Goal: Transaction & Acquisition: Obtain resource

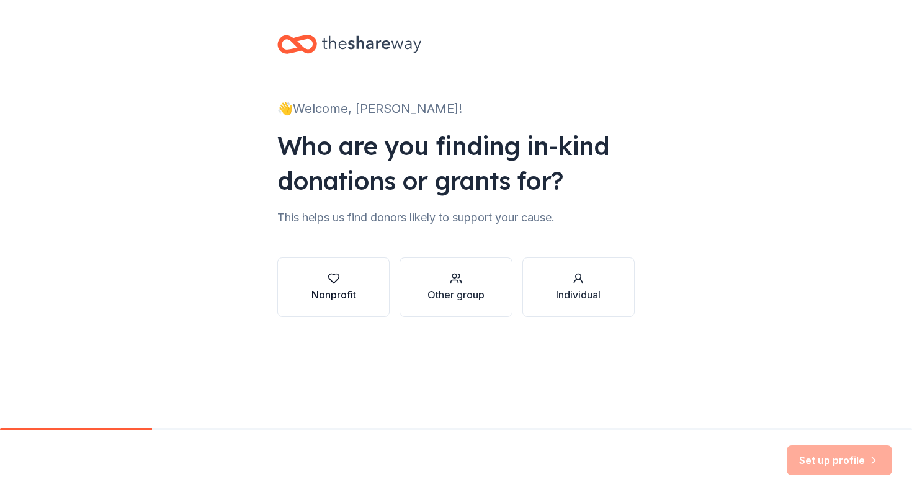
click at [334, 307] on button "Nonprofit" at bounding box center [333, 287] width 112 height 60
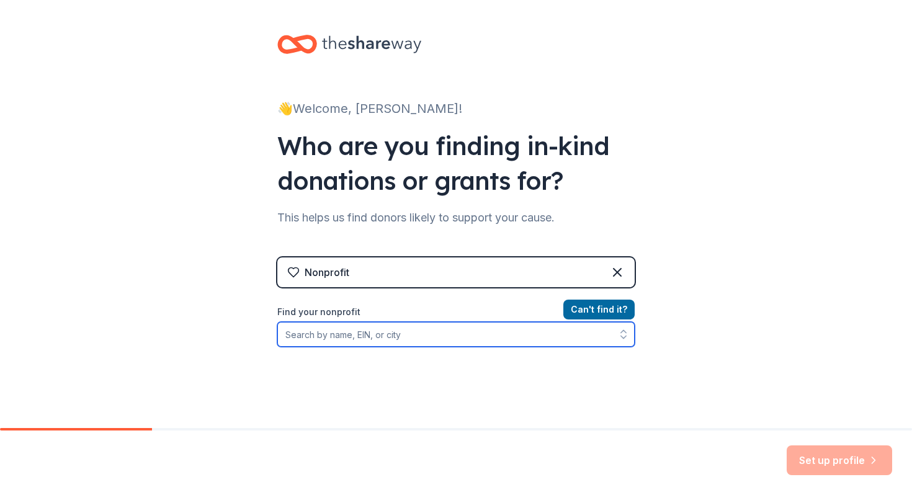
click at [369, 343] on input "Find your nonprofit" at bounding box center [455, 334] width 357 height 25
paste input "to provide after school snacks for our athletes who come from low-income homes …"
type input "to provide after school snacks for our athletes who come from low-income homes …"
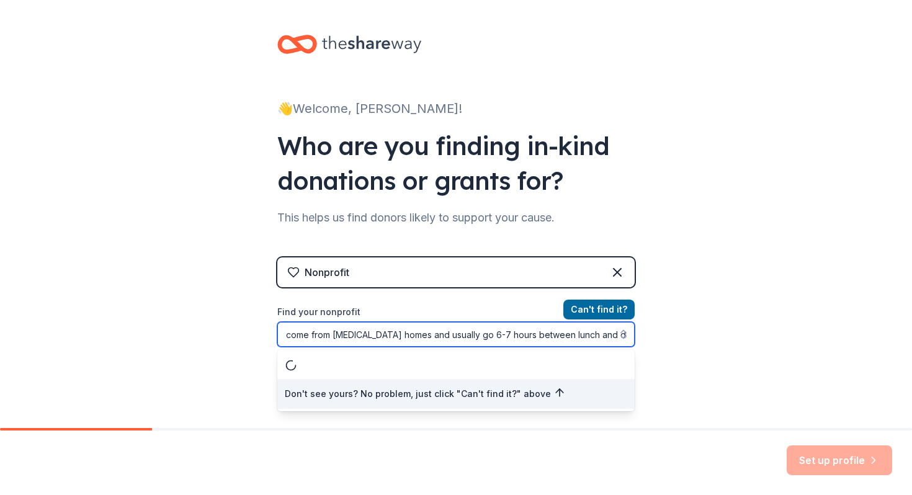
click at [339, 337] on input "to provide after school snacks for our athletes who come from low-income homes …" at bounding box center [455, 334] width 357 height 25
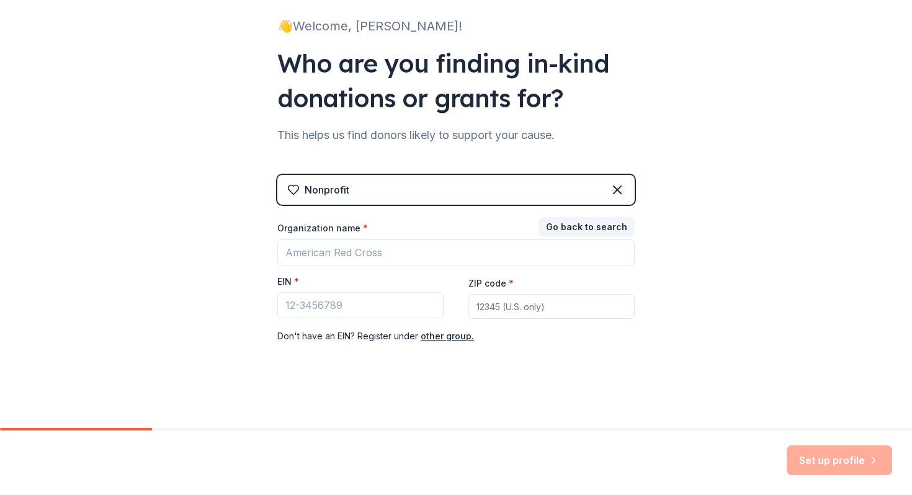
scroll to position [82, 0]
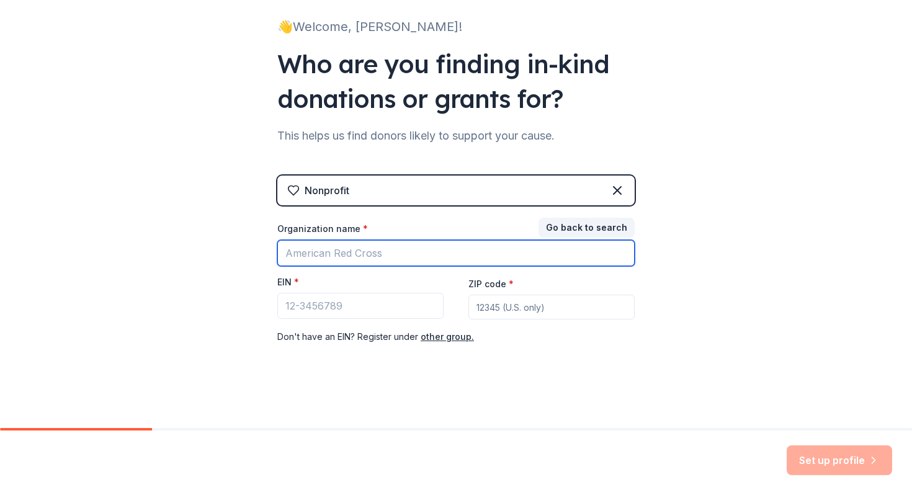
click at [355, 255] on input "Organization name *" at bounding box center [455, 253] width 357 height 26
paste input "526000992"
type input "526000992"
drag, startPoint x: 370, startPoint y: 256, endPoint x: 193, endPoint y: 241, distance: 176.7
click at [193, 241] on div "👋 Welcome, Kristin! Who are you finding in-kind donations or grants for? This h…" at bounding box center [456, 173] width 912 height 510
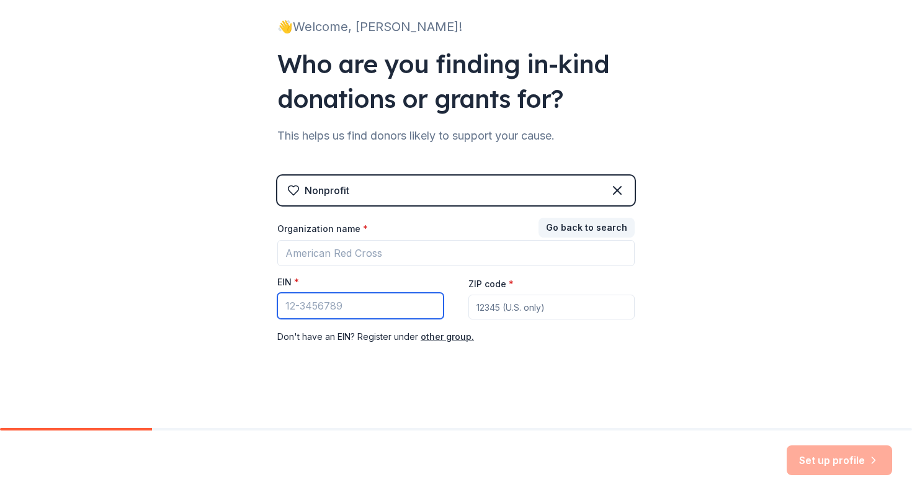
click at [322, 305] on input "EIN *" at bounding box center [360, 306] width 166 height 26
paste input "52-6000992"
type input "52-6000992"
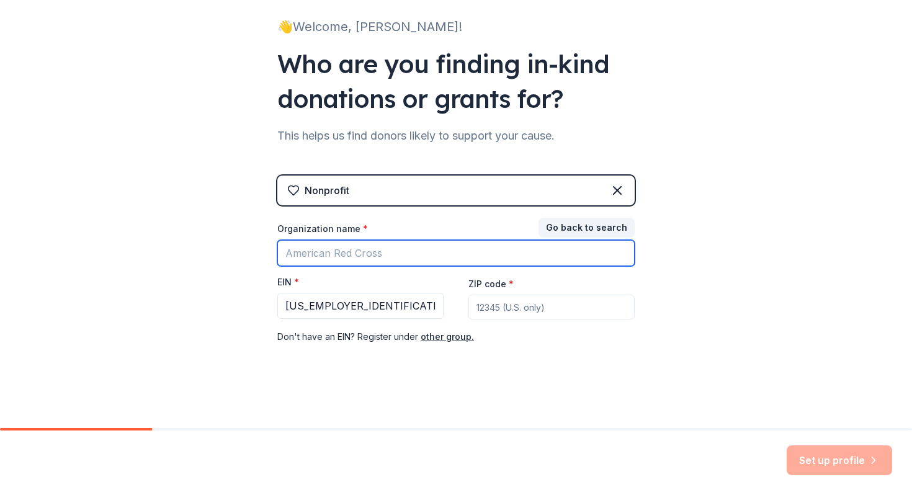
click at [335, 254] on input "Organization name *" at bounding box center [455, 253] width 357 height 26
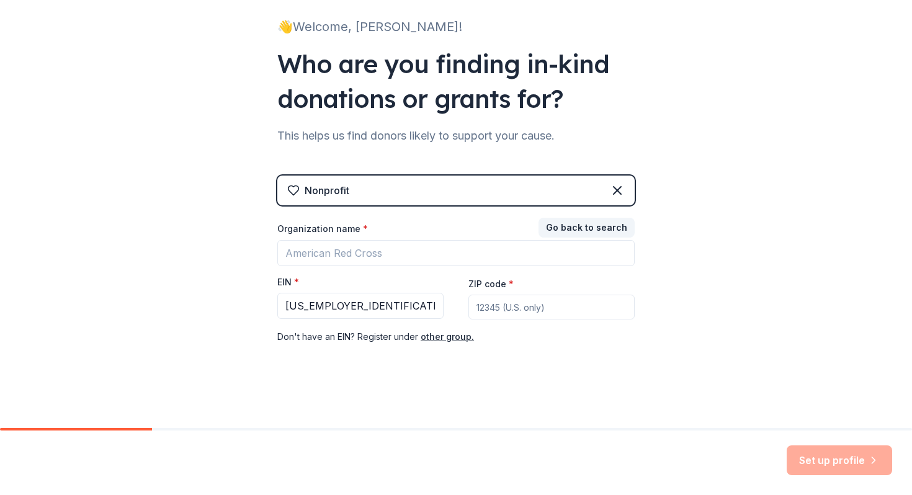
click at [543, 311] on input "ZIP code *" at bounding box center [551, 307] width 166 height 25
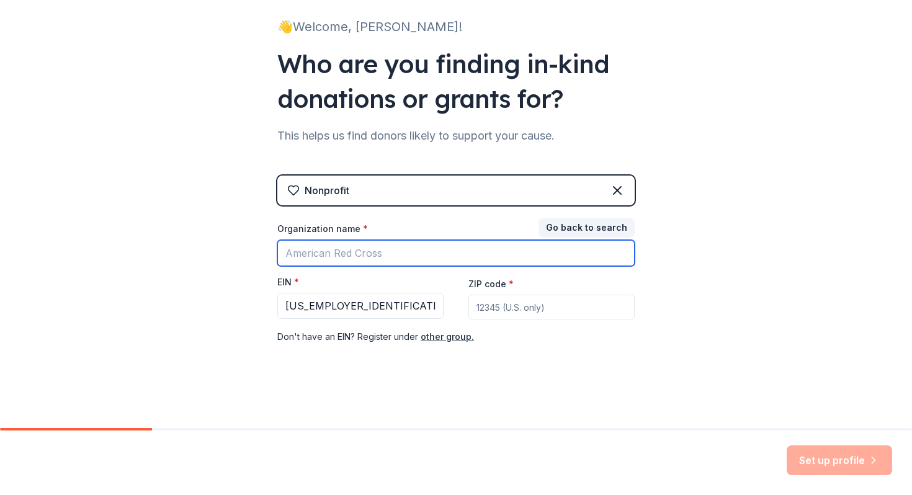
click at [386, 248] on input "Organization name *" at bounding box center [455, 253] width 357 height 26
type input "Prince Georges County Public Schools"
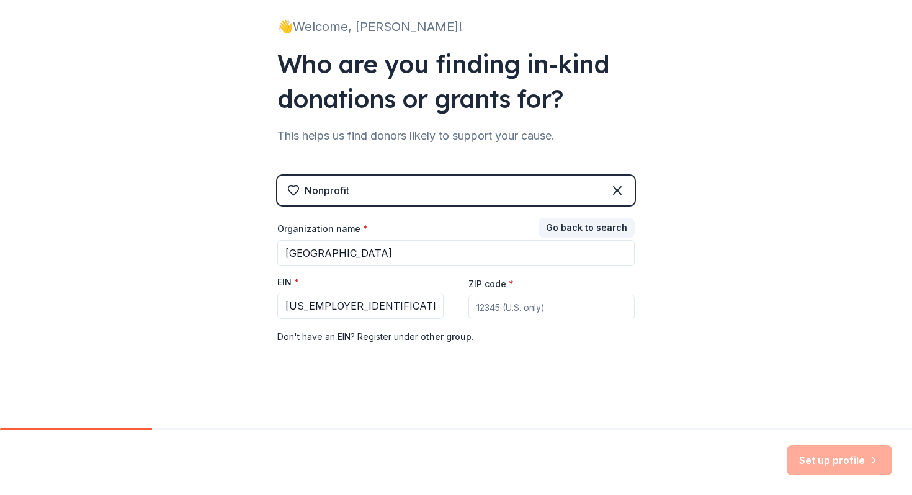
click at [487, 308] on input "ZIP code *" at bounding box center [551, 307] width 166 height 25
click at [753, 269] on div "👋 Welcome, Kristin! Who are you finding in-kind donations or grants for? This h…" at bounding box center [456, 173] width 912 height 510
click at [530, 305] on input "20772" at bounding box center [551, 307] width 166 height 25
type input "20772"
click at [817, 456] on button "Set up profile" at bounding box center [838, 460] width 105 height 30
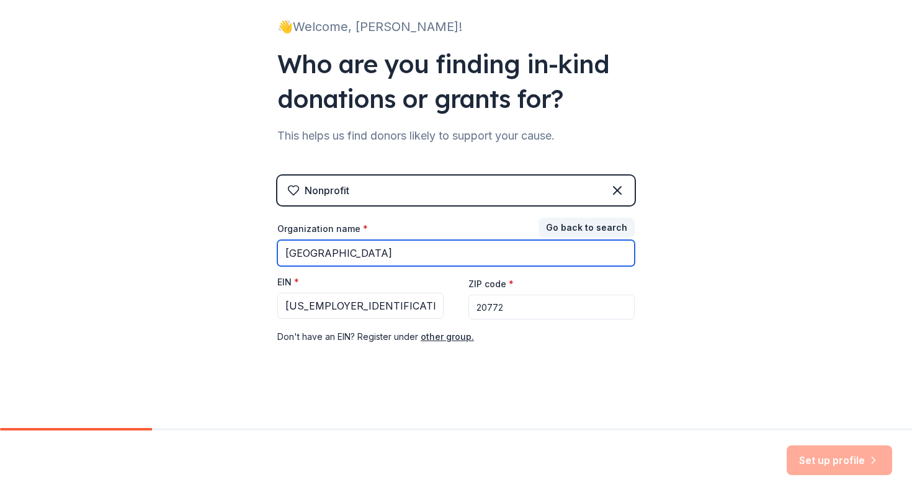
click at [366, 250] on input "Prince Georges County Public Schools" at bounding box center [455, 253] width 357 height 26
click at [366, 251] on input "Prince Georges County Public Schools" at bounding box center [455, 253] width 357 height 26
drag, startPoint x: 366, startPoint y: 251, endPoint x: 171, endPoint y: 131, distance: 229.1
click at [179, 138] on div "👋 Welcome, Kristin! Who are you finding in-kind donations or grants for? This h…" at bounding box center [456, 173] width 912 height 510
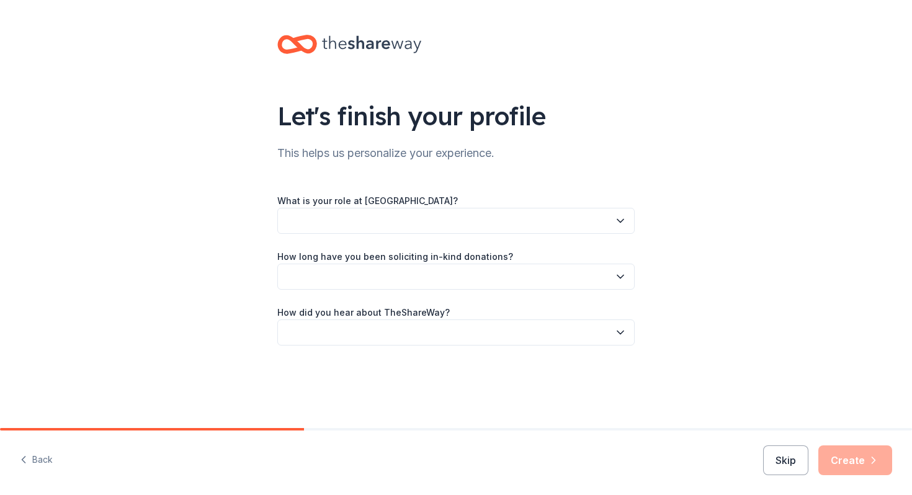
click at [389, 218] on button "button" at bounding box center [455, 221] width 357 height 26
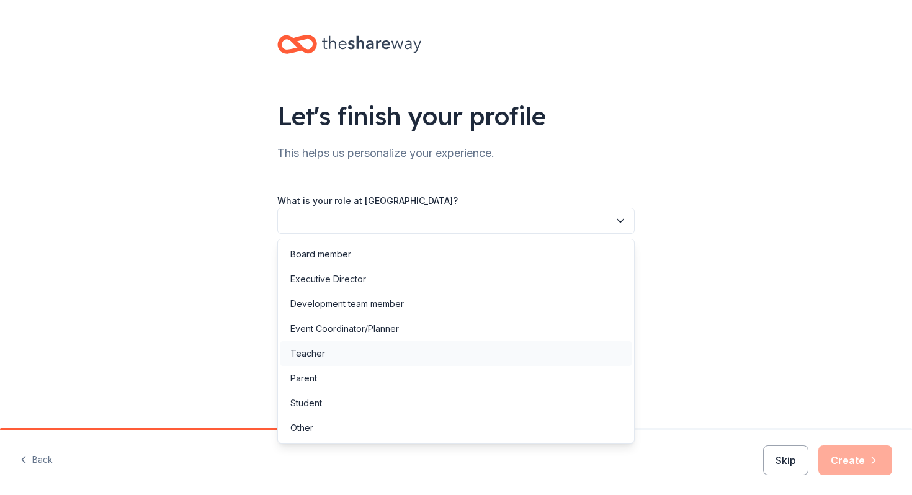
click at [332, 359] on div "Teacher" at bounding box center [455, 353] width 351 height 25
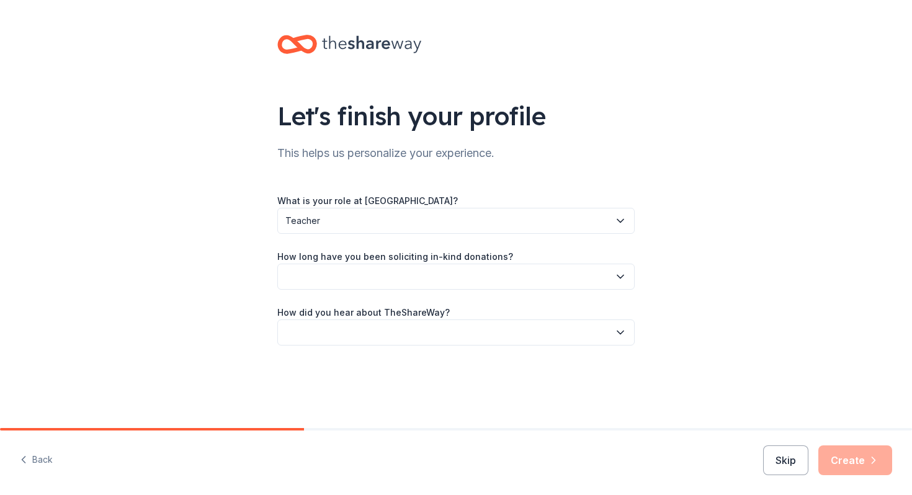
click at [352, 279] on button "button" at bounding box center [455, 277] width 357 height 26
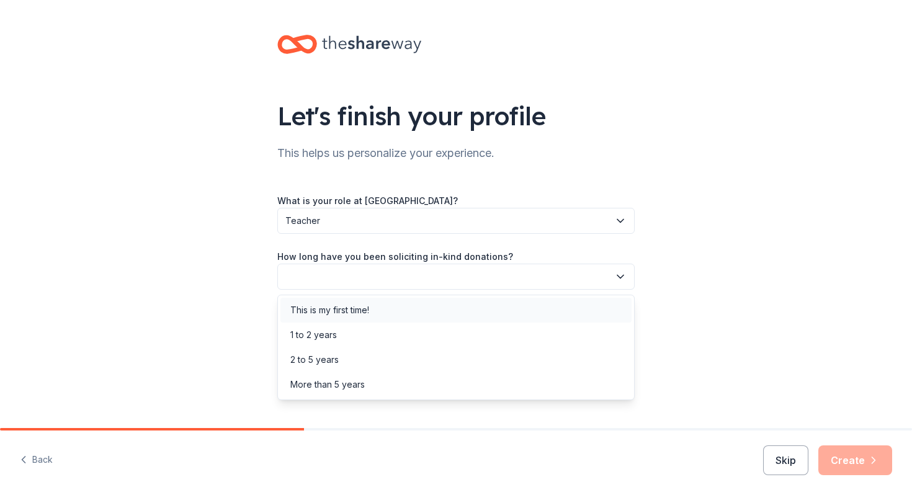
click at [346, 315] on div "This is my first time!" at bounding box center [329, 310] width 79 height 15
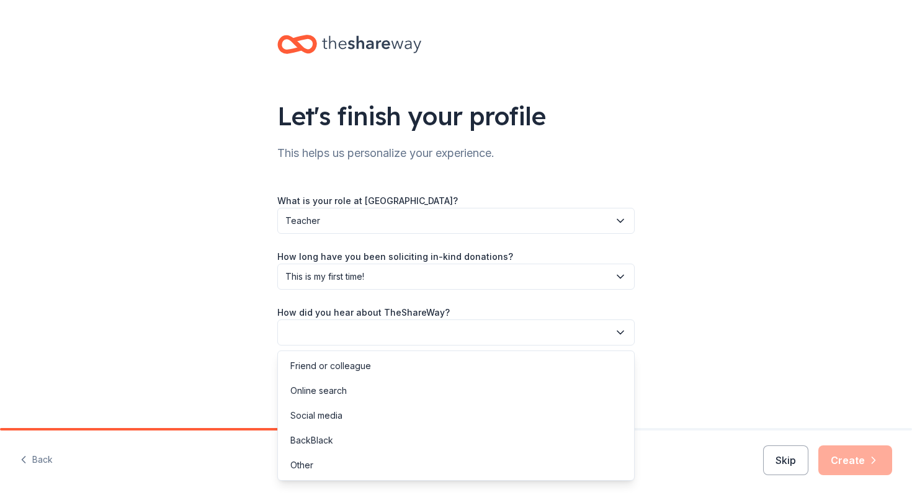
click at [345, 339] on button "button" at bounding box center [455, 332] width 357 height 26
drag, startPoint x: 327, startPoint y: 469, endPoint x: 342, endPoint y: 388, distance: 82.5
click at [342, 388] on div "Friend or colleague Online search Social media BackBlack Other" at bounding box center [455, 415] width 357 height 130
click at [342, 388] on div "Online search" at bounding box center [318, 390] width 56 height 15
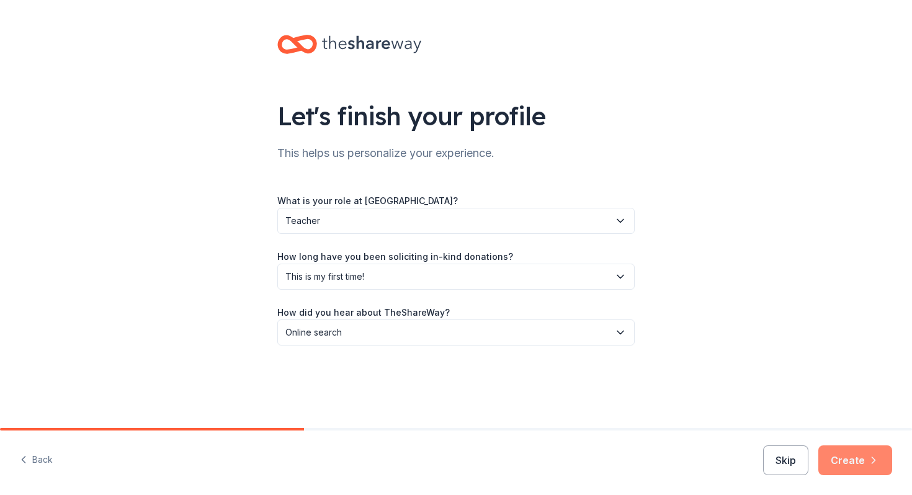
click at [836, 446] on button "Create" at bounding box center [855, 460] width 74 height 30
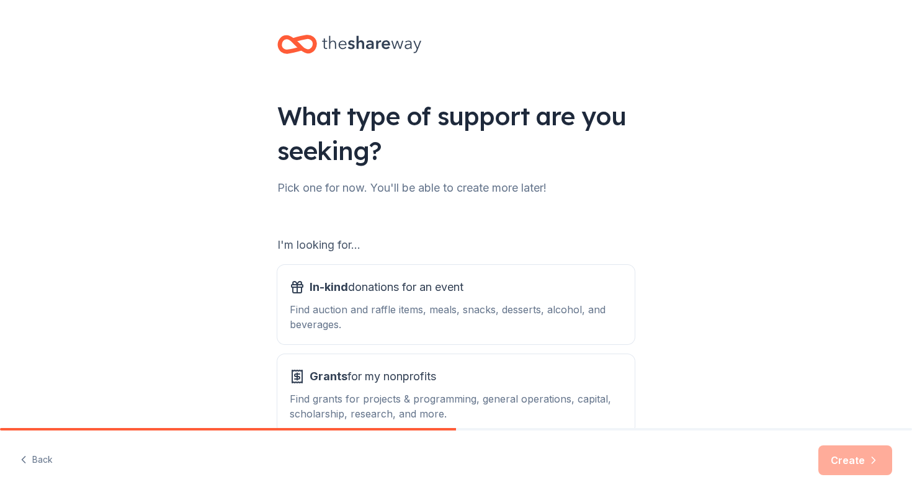
scroll to position [73, 0]
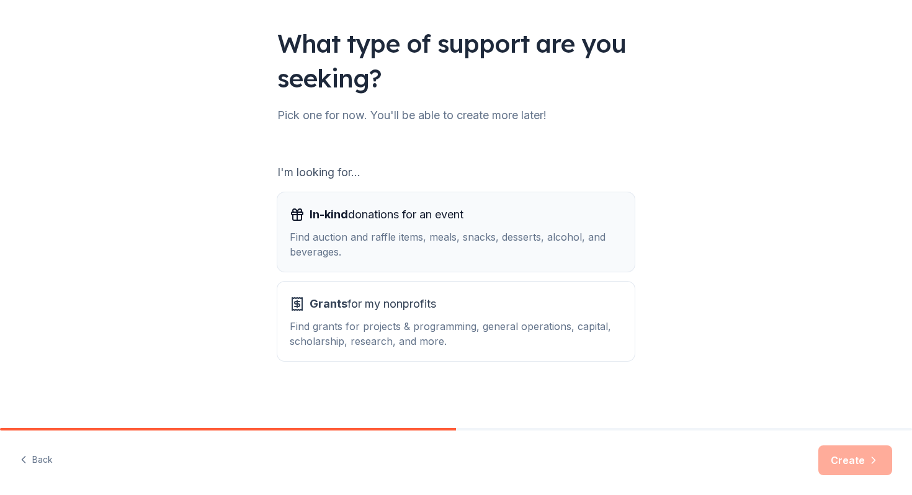
click at [460, 238] on div "Find auction and raffle items, meals, snacks, desserts, alcohol, and beverages." at bounding box center [456, 244] width 332 height 30
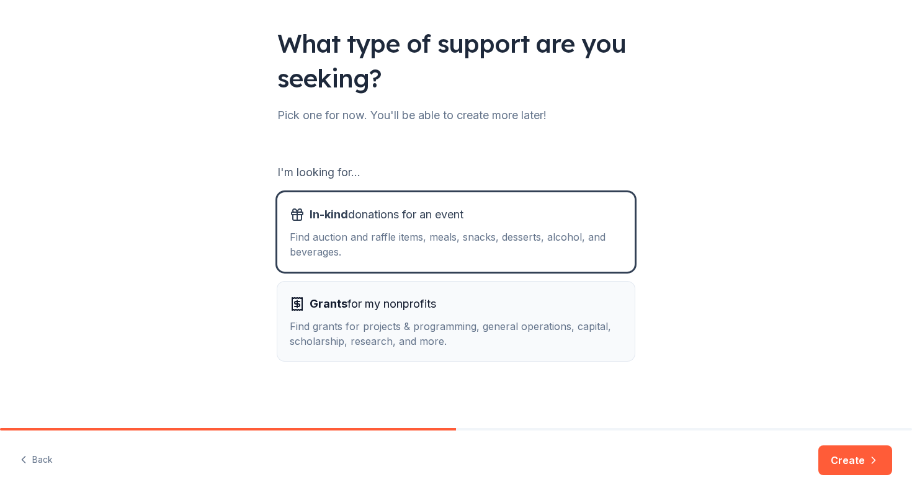
click at [436, 305] on span "Grants for my nonprofits" at bounding box center [372, 304] width 127 height 20
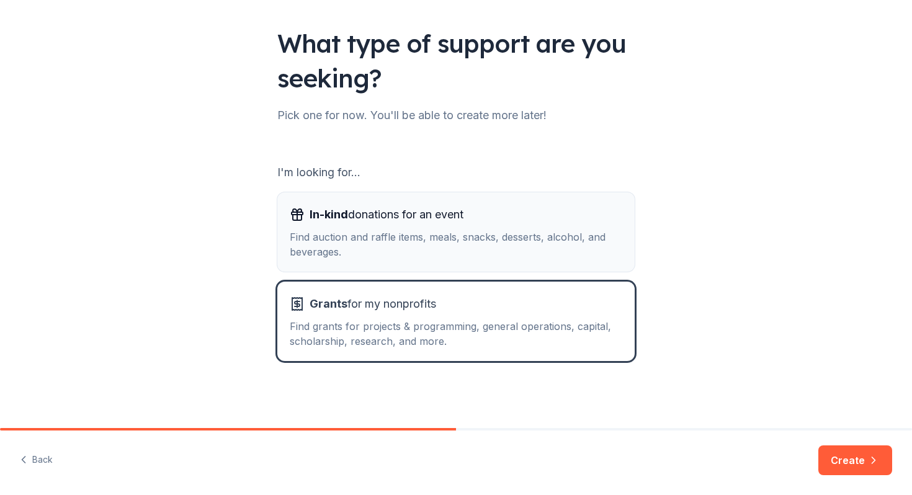
click at [499, 216] on div "In-kind donations for an event" at bounding box center [456, 215] width 332 height 20
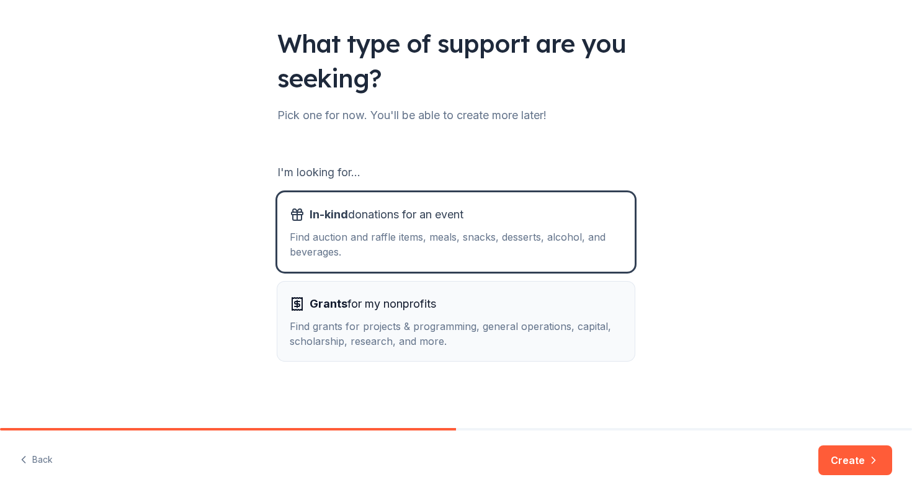
click at [481, 326] on div "Find grants for projects & programming, general operations, capital, scholarshi…" at bounding box center [456, 334] width 332 height 30
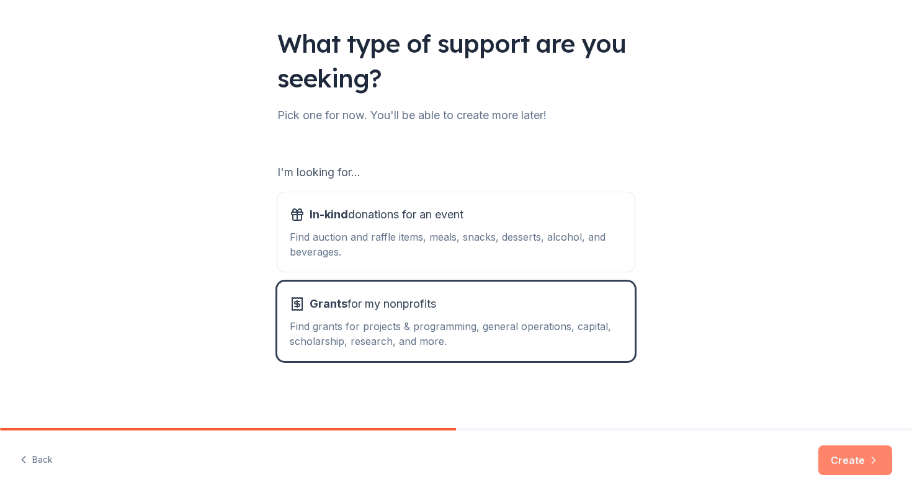
click at [855, 459] on button "Create" at bounding box center [855, 460] width 74 height 30
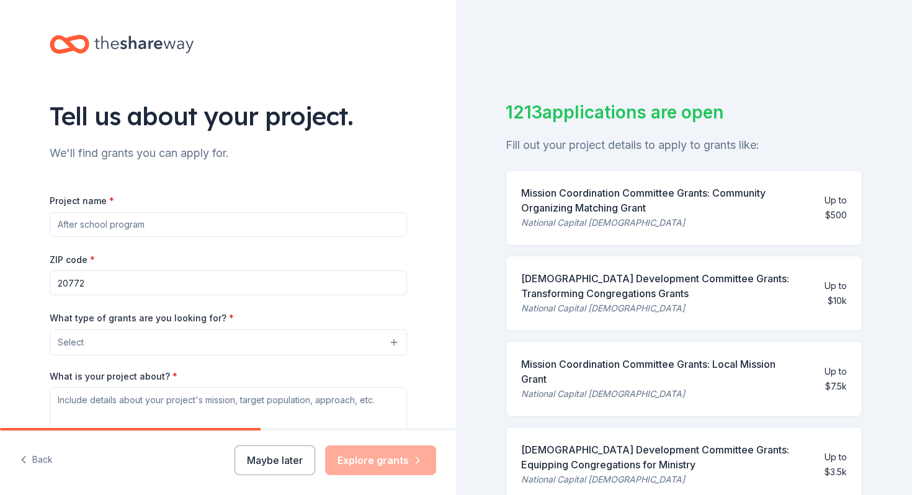
click at [293, 223] on input "Project name *" at bounding box center [228, 224] width 357 height 25
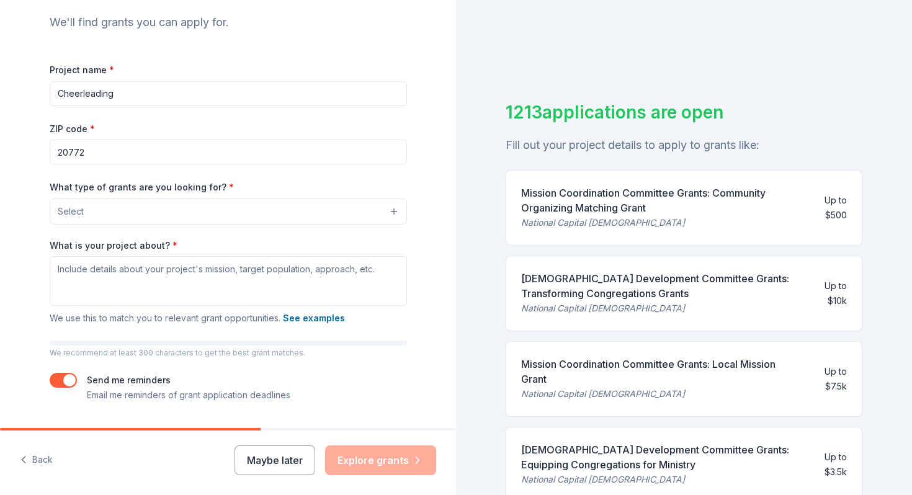
scroll to position [135, 0]
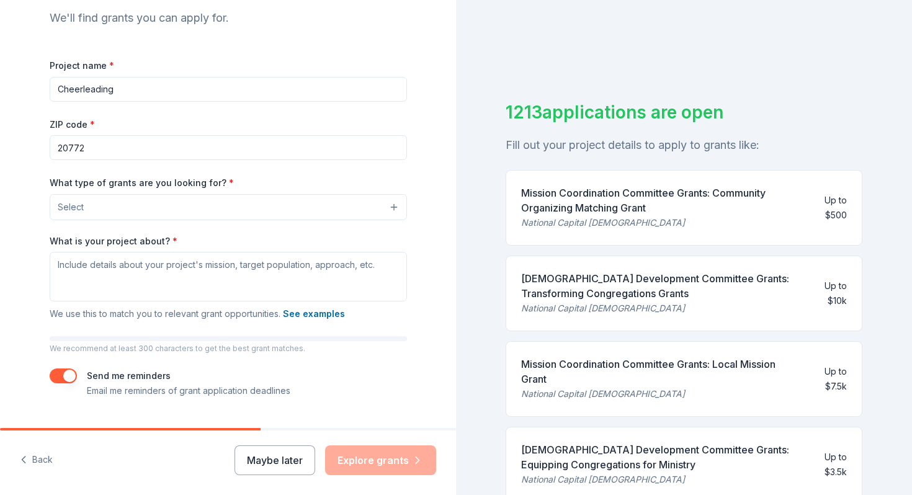
type input "Cheerleading"
click at [135, 153] on input "20772" at bounding box center [228, 147] width 357 height 25
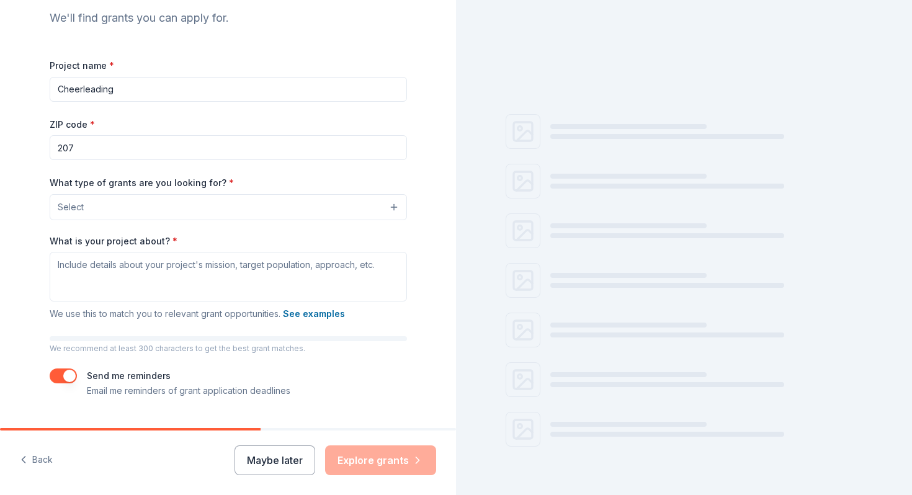
type input "20774"
click at [111, 207] on button "Select" at bounding box center [228, 207] width 357 height 26
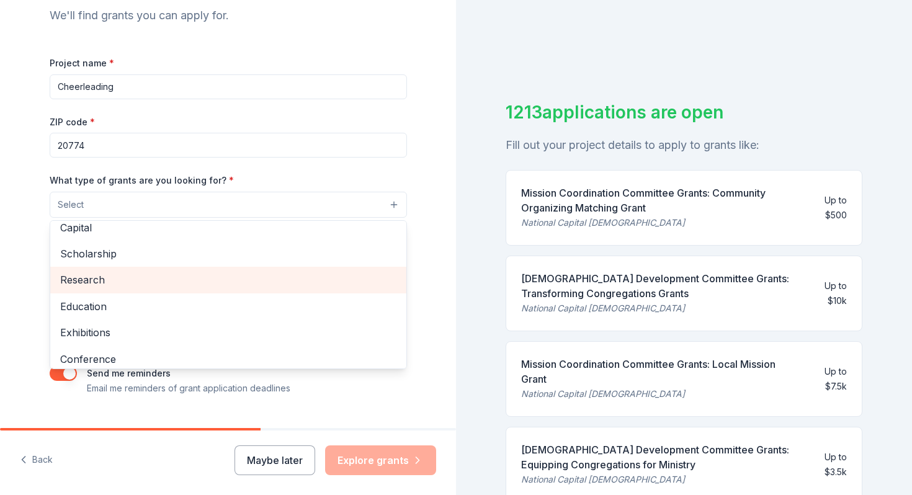
scroll to position [65, 0]
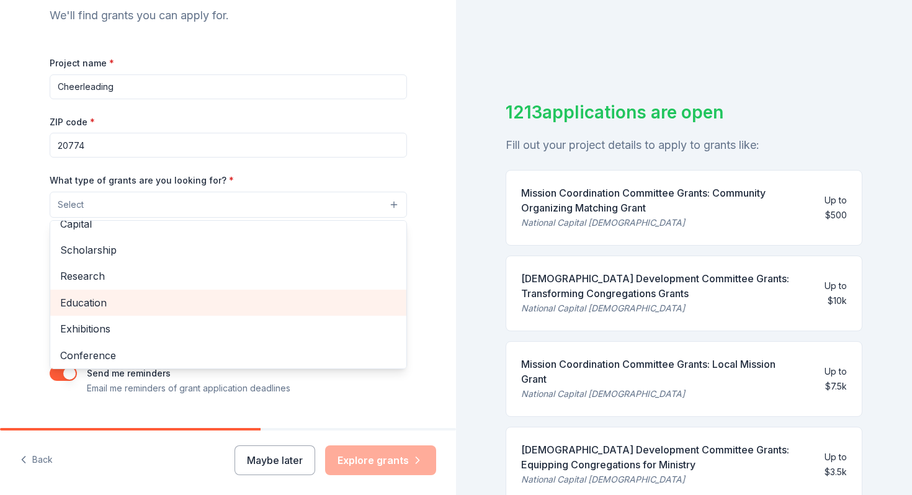
click at [116, 304] on span "Education" at bounding box center [228, 303] width 336 height 16
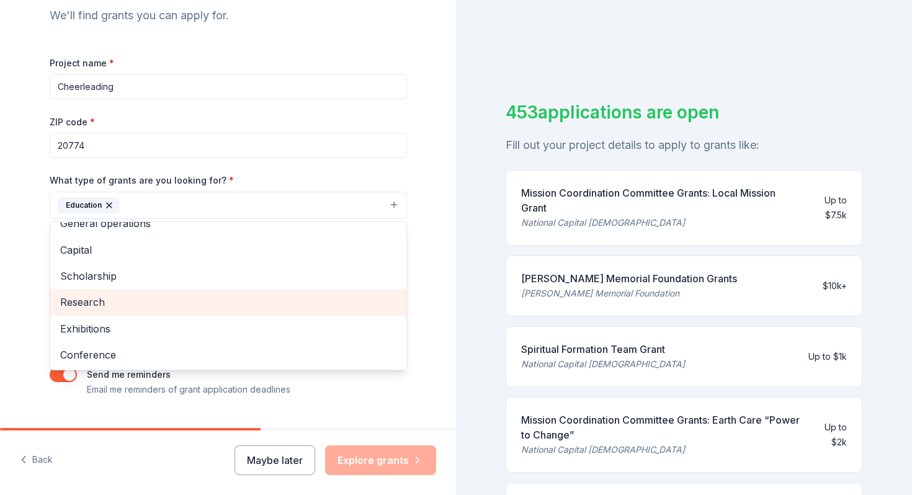
scroll to position [23, 0]
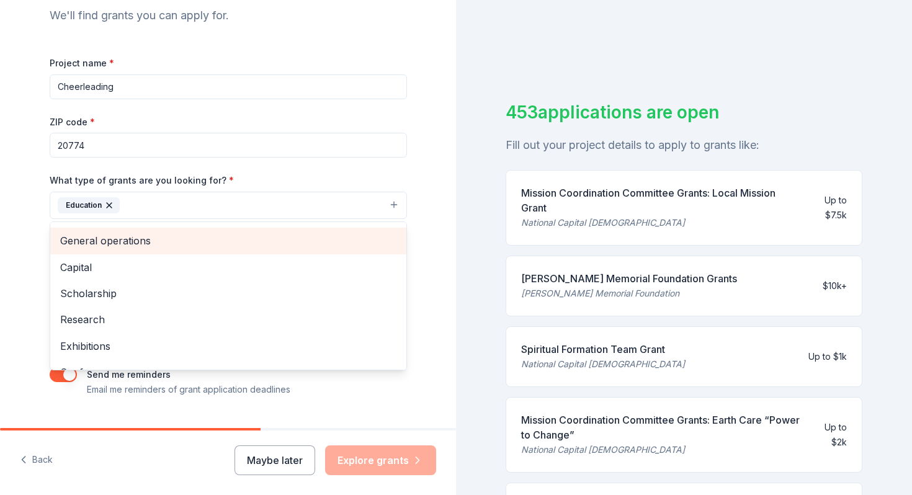
click at [144, 247] on span "General operations" at bounding box center [228, 241] width 336 height 16
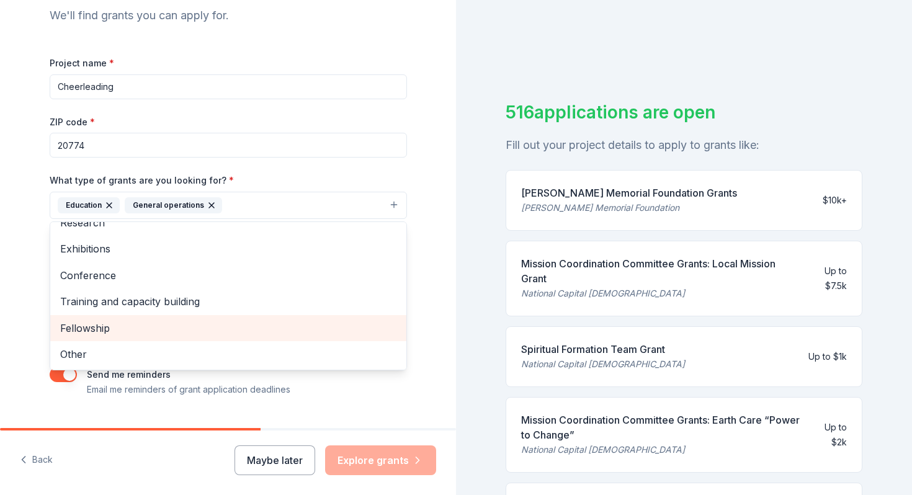
scroll to position [144, 0]
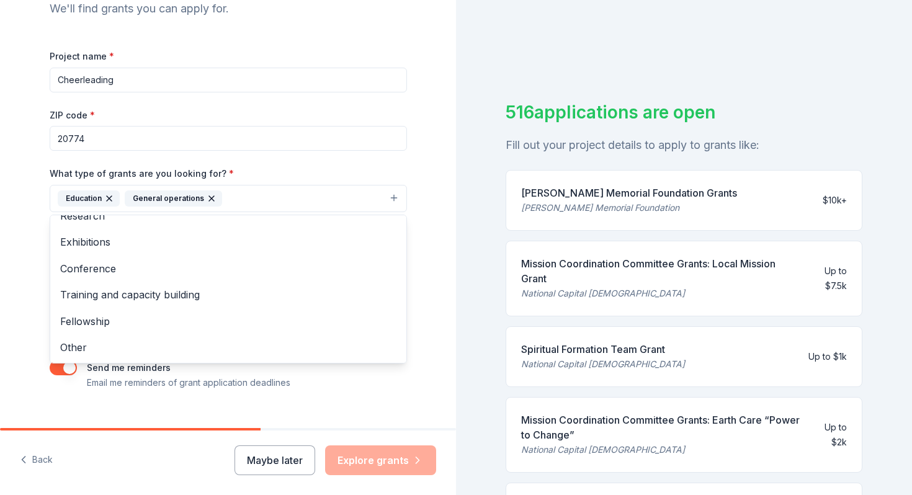
click at [27, 274] on div "Tell us about your project. We'll find grants you can apply for. Project name *…" at bounding box center [228, 153] width 456 height 594
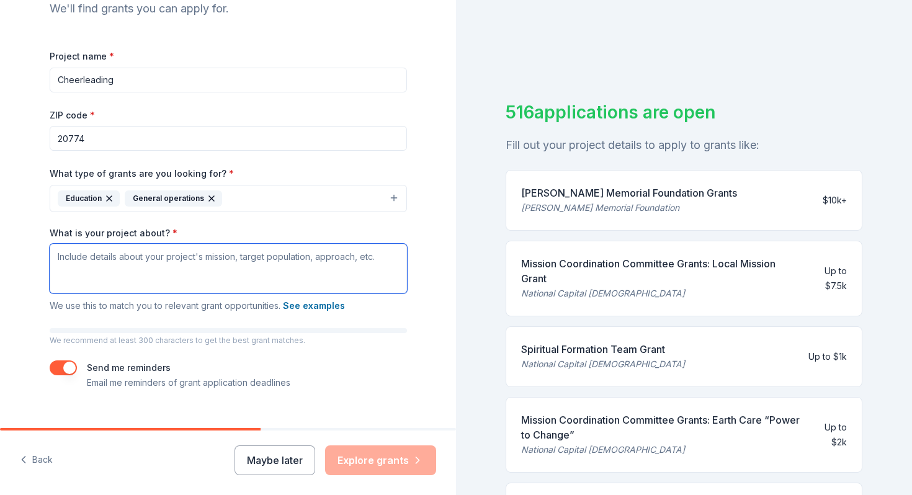
click at [148, 267] on textarea "What is your project about? *" at bounding box center [228, 269] width 357 height 50
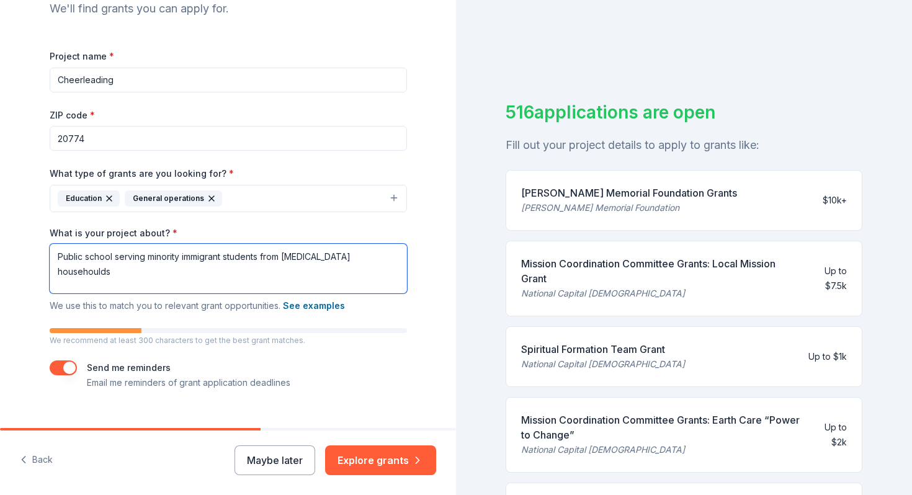
type textarea "Public school serving minority immigrant students from low-income househoulds."
drag, startPoint x: 397, startPoint y: 254, endPoint x: 40, endPoint y: 266, distance: 356.8
click at [40, 266] on div "Tell us about your project. We'll find grants you can apply for. Project name *…" at bounding box center [228, 153] width 397 height 594
click at [159, 265] on textarea "Public school serving minority immigrant students from low-income househoulds." at bounding box center [228, 269] width 357 height 50
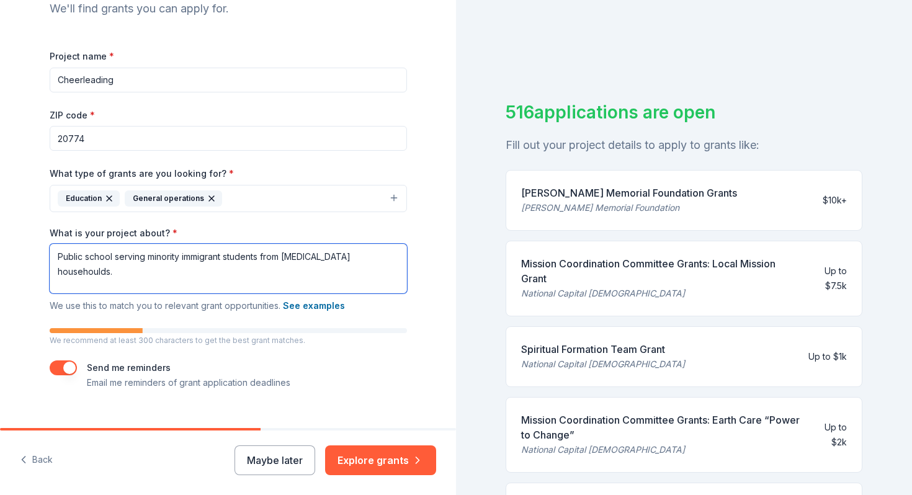
click at [159, 265] on textarea "Public school serving minority immigrant students from low-income househoulds." at bounding box center [228, 269] width 357 height 50
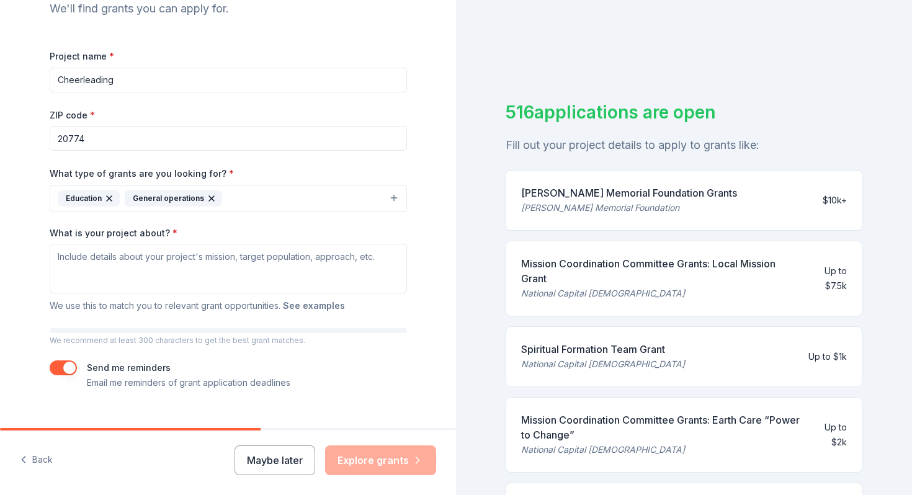
click at [327, 307] on button "See examples" at bounding box center [314, 305] width 62 height 15
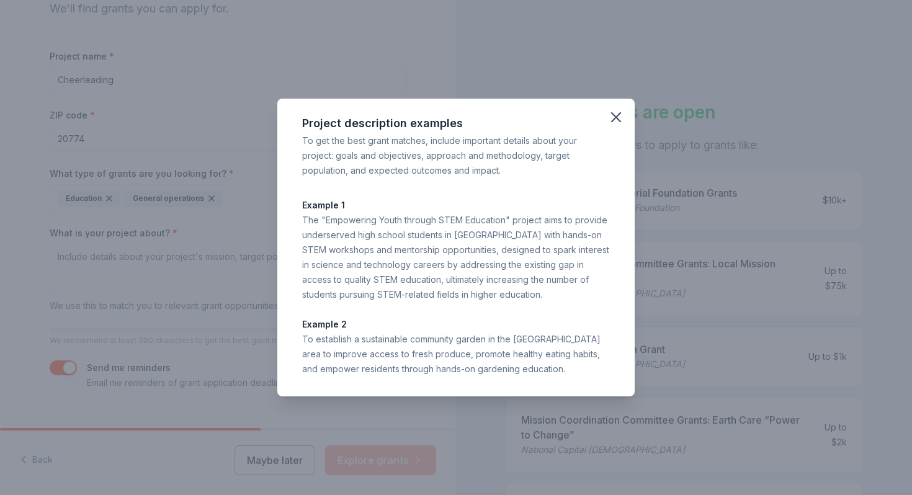
click at [149, 272] on div "Project description examples To get the best grant matches, include important d…" at bounding box center [456, 247] width 912 height 495
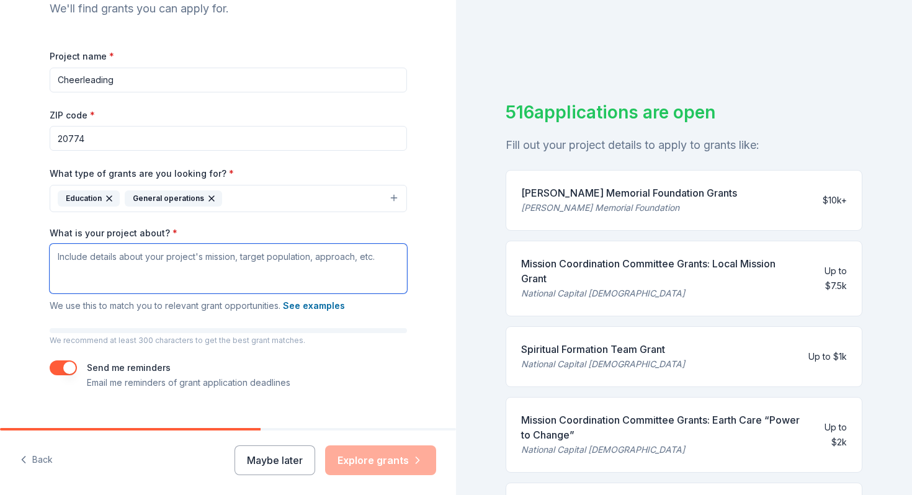
click at [144, 261] on textarea "What is your project about? *" at bounding box center [228, 269] width 357 height 50
type textarea "R"
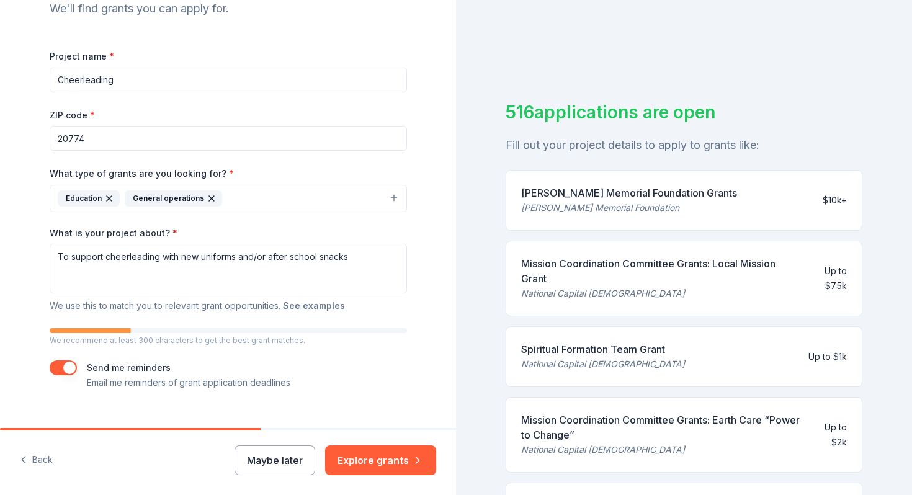
click at [321, 308] on button "See examples" at bounding box center [314, 305] width 62 height 15
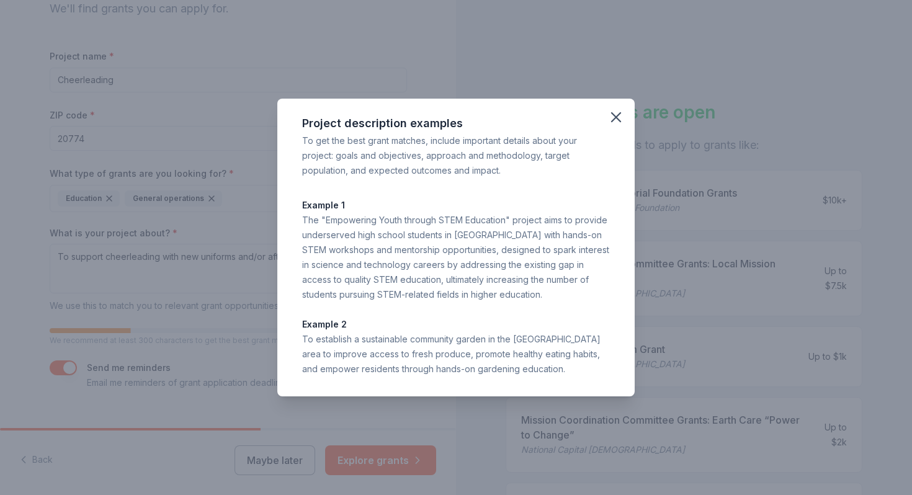
click at [218, 334] on div "Project description examples To get the best grant matches, include important d…" at bounding box center [456, 247] width 912 height 495
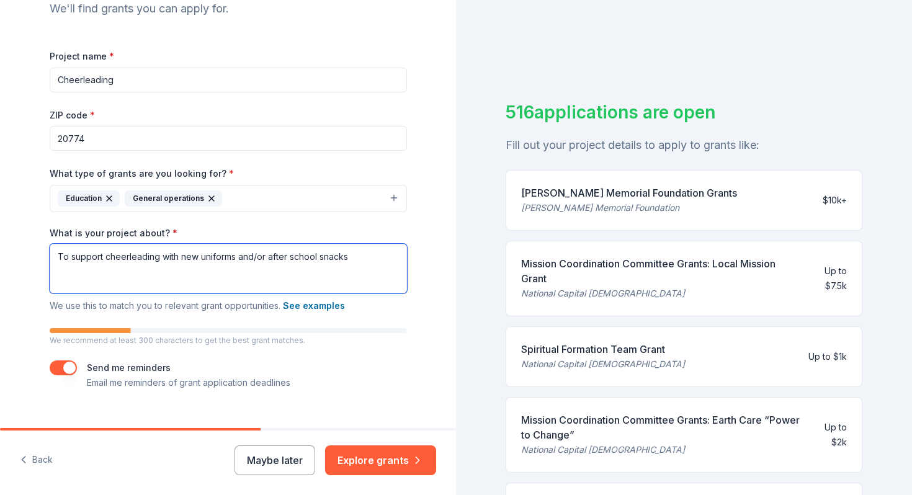
click at [235, 260] on textarea "To support cheerleading with new uniforms and/or after school snacks" at bounding box center [228, 269] width 357 height 50
type textarea "To support cheerleading with new uniforms to and/or after school snacks"
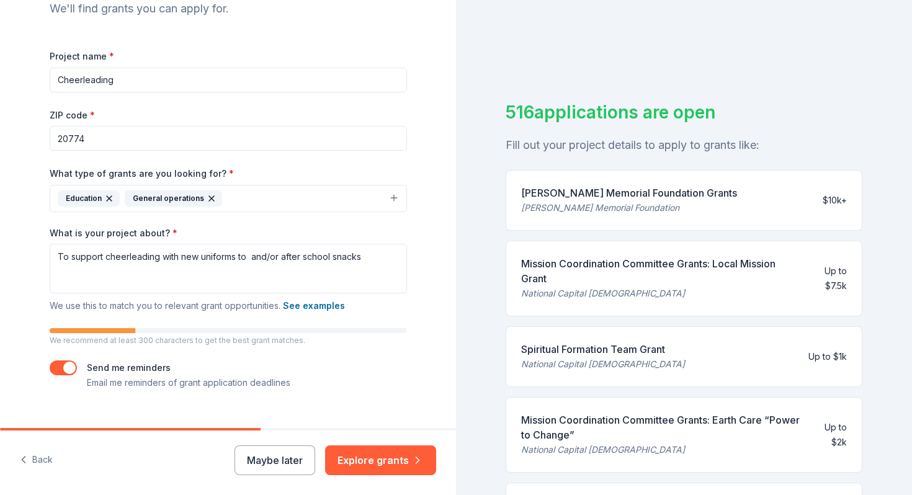
click at [127, 87] on input "Cheerleading" at bounding box center [228, 80] width 357 height 25
type input "After School Sports"
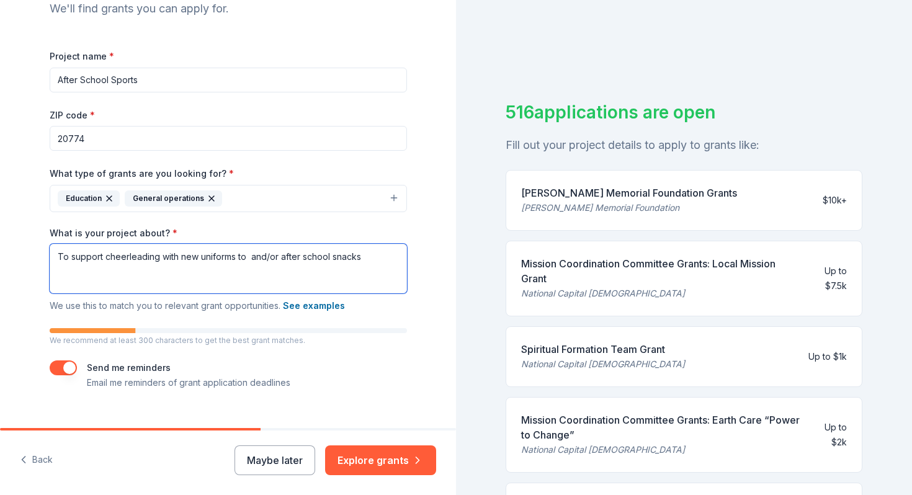
click at [247, 259] on textarea "To support cheerleading with new uniforms to and/or after school snacks" at bounding box center [228, 269] width 357 height 50
click at [172, 273] on textarea "To support cheerleading with new uniforms to and/or after school snacks" at bounding box center [228, 269] width 357 height 50
click at [246, 258] on textarea "To support cheerleading with new uniforms to and/or after school snacks" at bounding box center [228, 269] width 357 height 50
drag, startPoint x: 149, startPoint y: 273, endPoint x: 273, endPoint y: 273, distance: 124.0
click at [273, 273] on textarea "To support cheerleading with new uniforms to accomodate sizes and new male team…" at bounding box center [228, 269] width 357 height 50
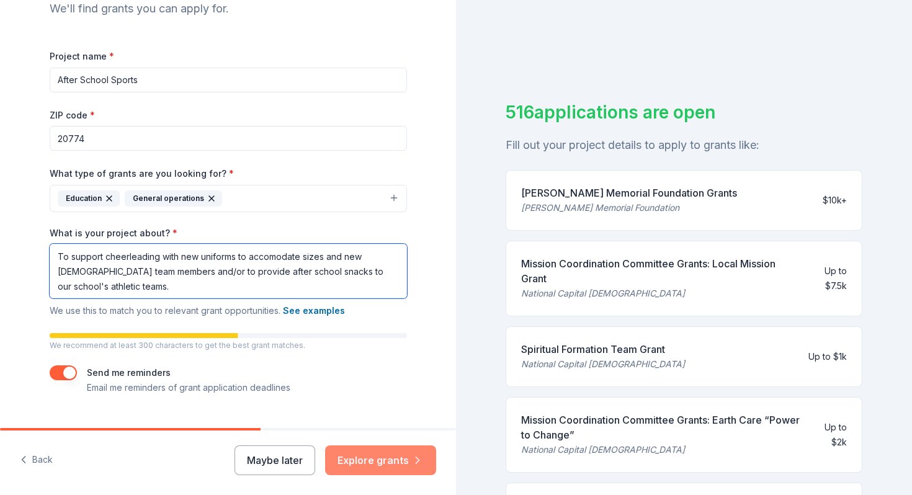
type textarea "To support cheerleading with new uniforms to accomodate sizes and new male team…"
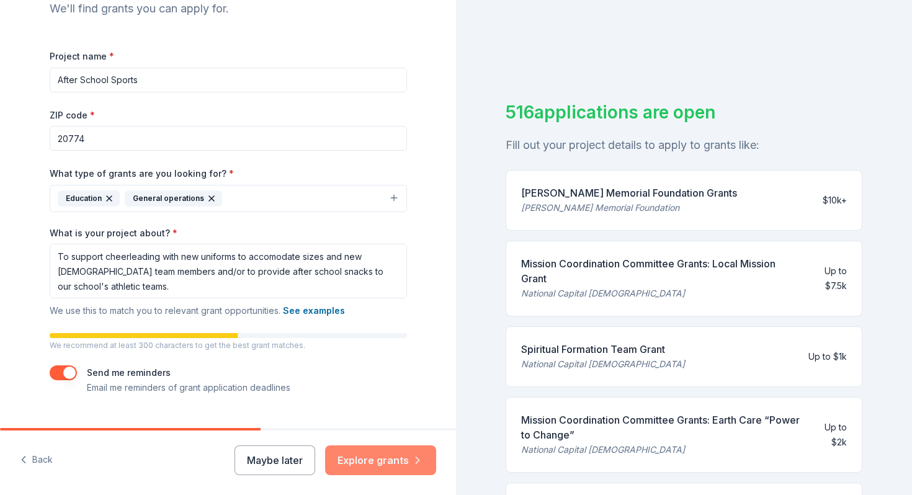
click at [388, 467] on button "Explore grants" at bounding box center [380, 460] width 111 height 30
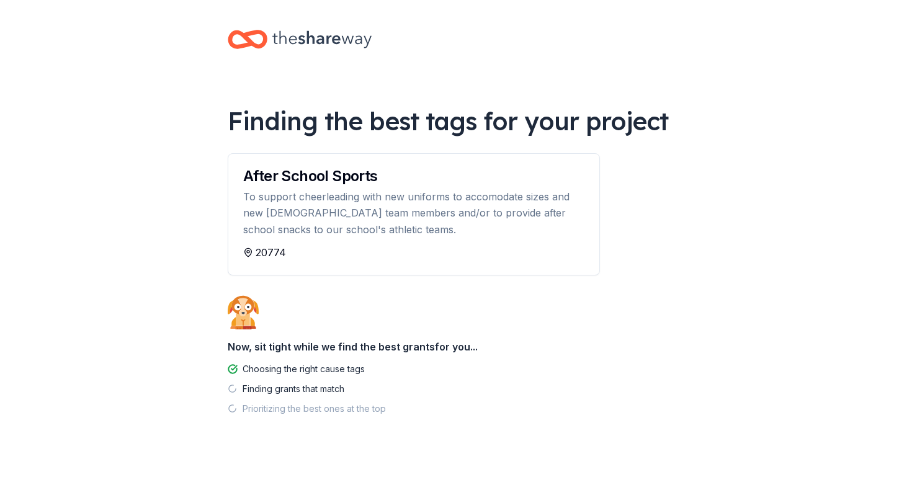
scroll to position [2, 0]
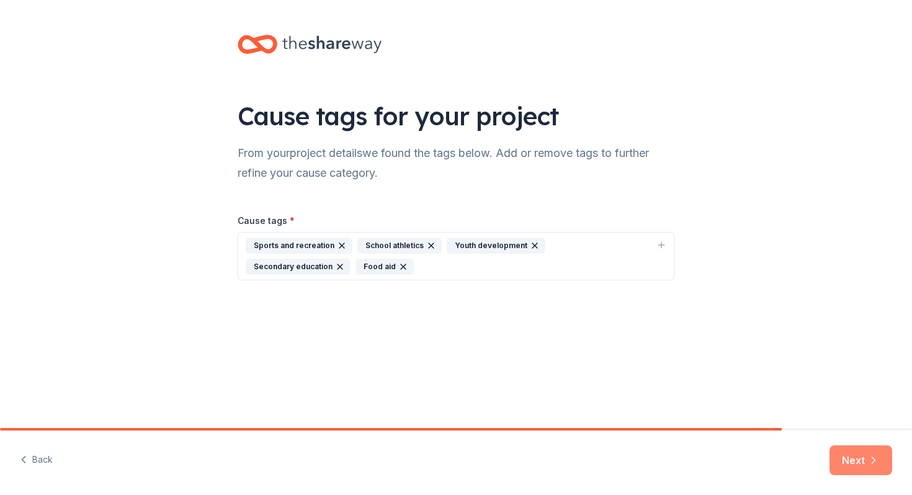
click at [860, 453] on button "Next" at bounding box center [860, 460] width 63 height 30
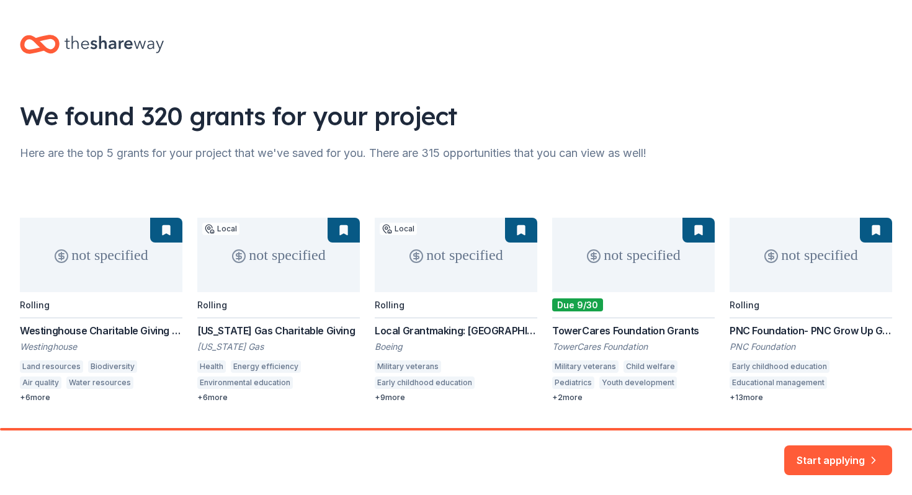
scroll to position [34, 0]
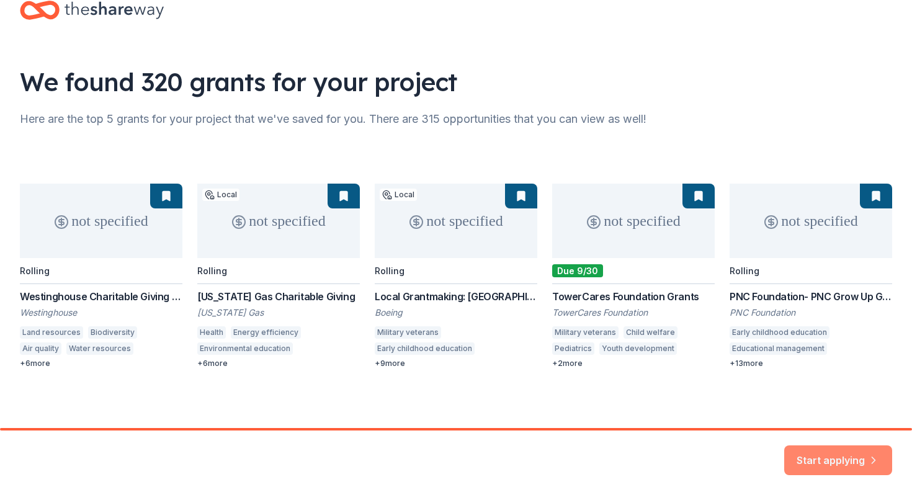
click at [850, 463] on button "Start applying" at bounding box center [838, 453] width 108 height 30
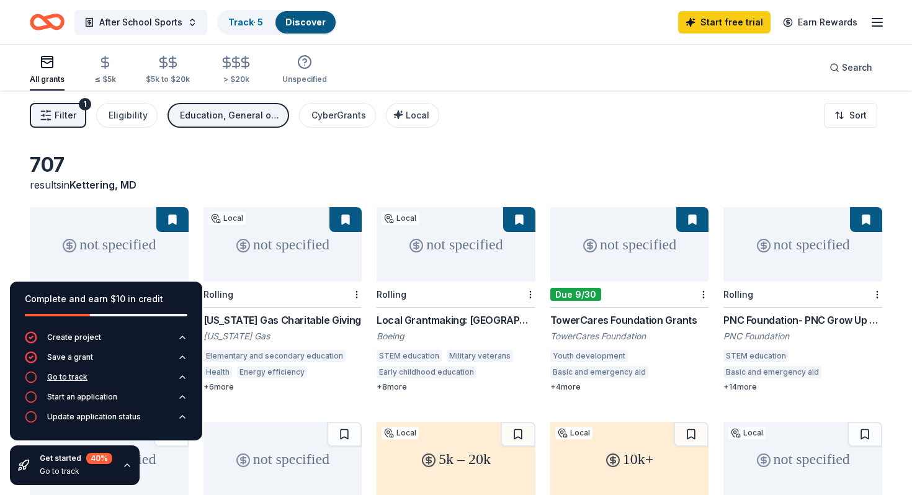
click at [69, 378] on div "Go to track" at bounding box center [67, 377] width 40 height 10
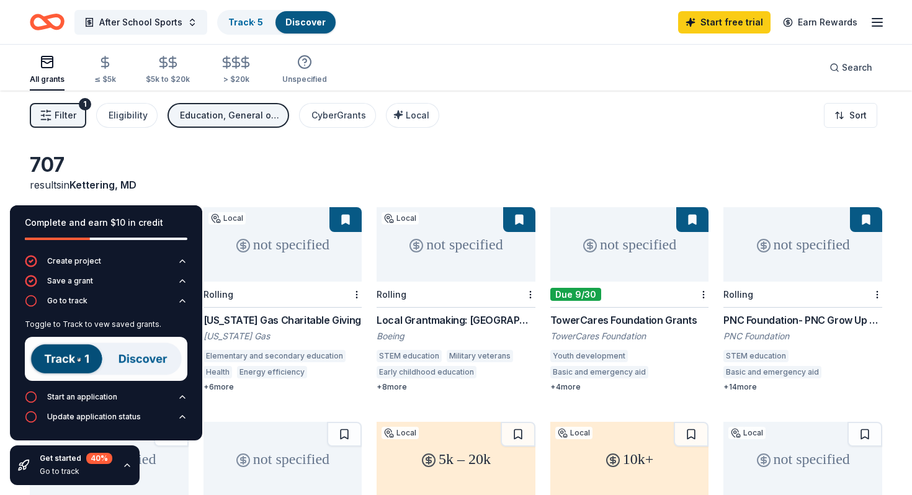
click at [57, 357] on img at bounding box center [106, 359] width 162 height 44
click at [144, 355] on img at bounding box center [106, 359] width 162 height 44
click at [75, 356] on img at bounding box center [106, 359] width 162 height 44
click at [379, 153] on div "707 results in Kettering, MD" at bounding box center [456, 173] width 852 height 40
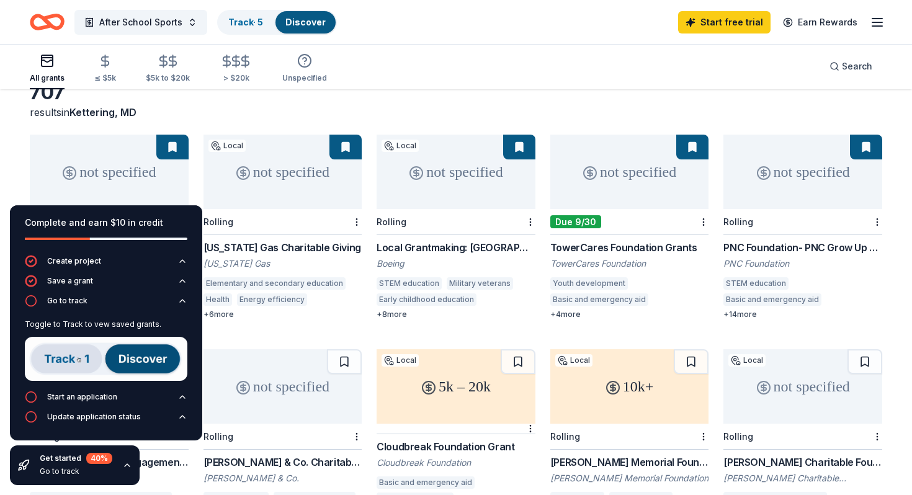
click at [127, 466] on icon "button" at bounding box center [127, 465] width 10 height 10
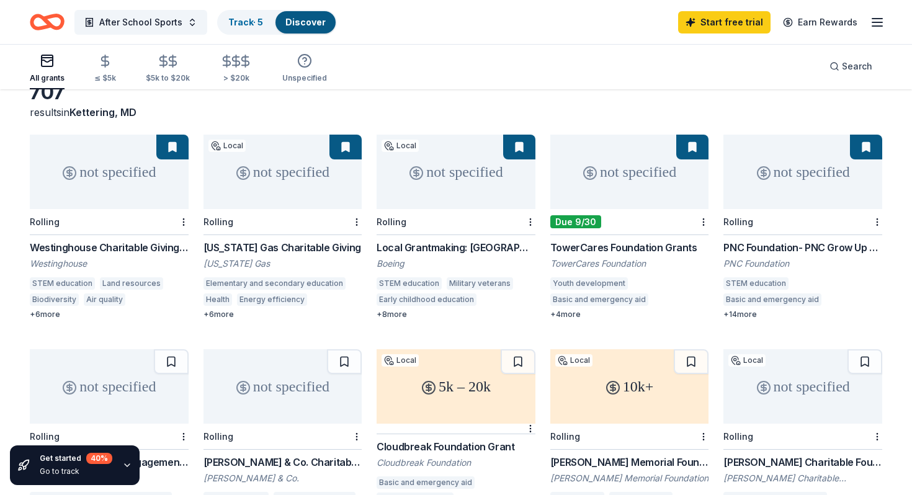
click at [308, 280] on div "Elementary and secondary education" at bounding box center [274, 283] width 142 height 12
click at [386, 315] on div "+ 8 more" at bounding box center [455, 314] width 159 height 10
click at [574, 314] on div "+ 4 more" at bounding box center [629, 314] width 159 height 10
click at [741, 315] on div "+ 14 more" at bounding box center [802, 314] width 159 height 10
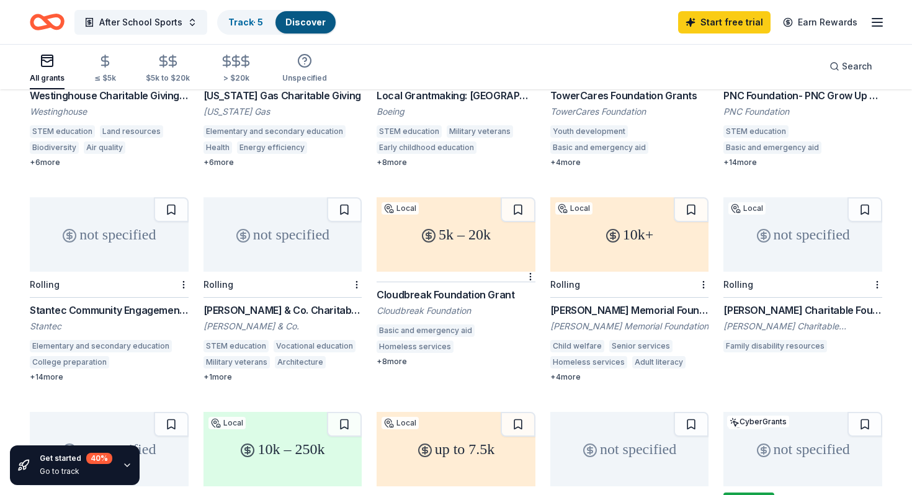
scroll to position [227, 0]
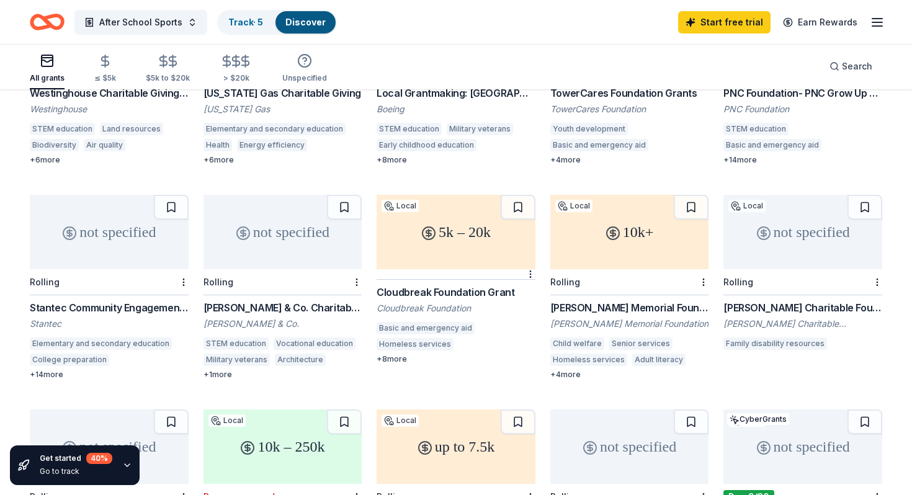
click at [46, 372] on div "+ 14 more" at bounding box center [109, 375] width 159 height 10
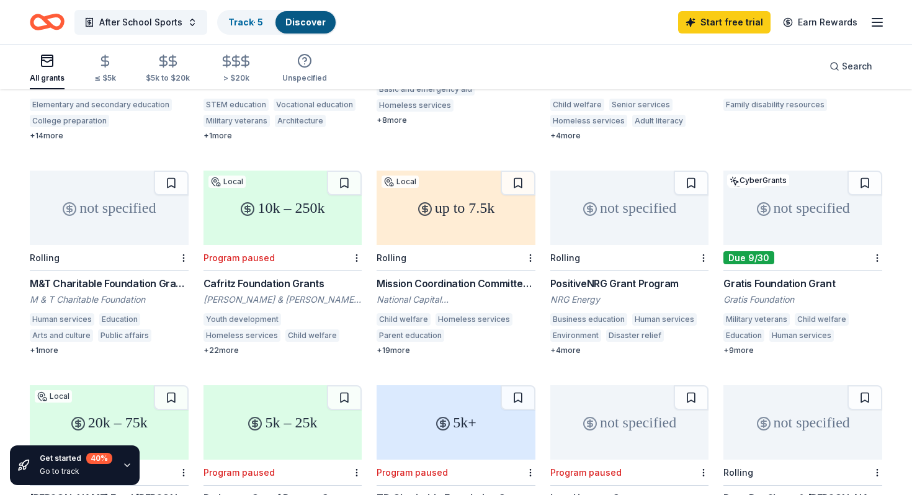
scroll to position [467, 0]
click at [783, 284] on div "Gratis Foundation Grant" at bounding box center [802, 282] width 159 height 15
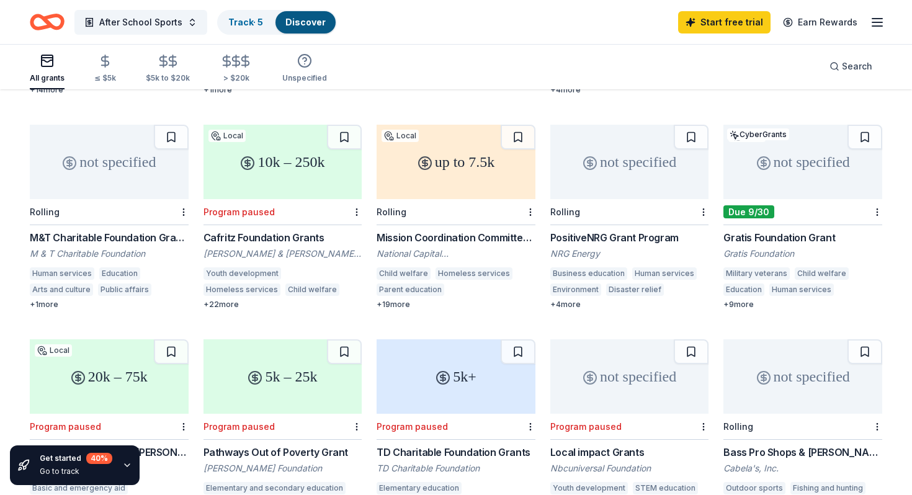
scroll to position [470, 0]
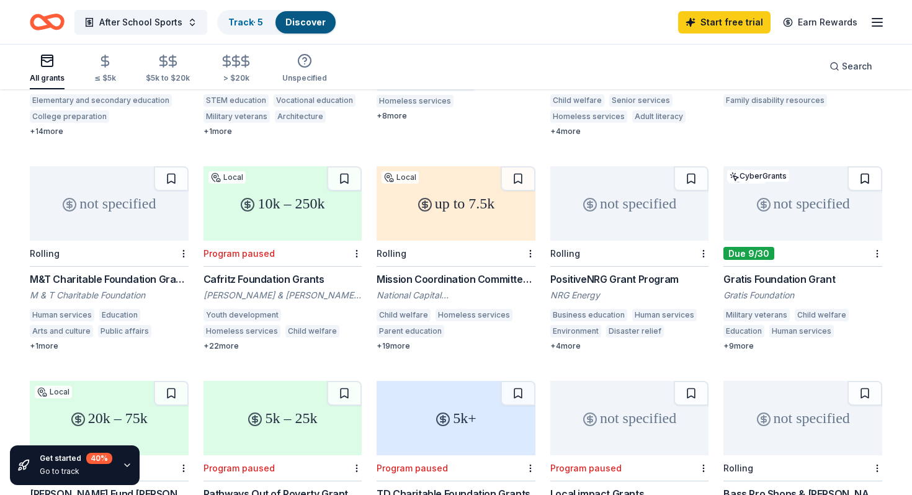
click at [863, 171] on button at bounding box center [864, 178] width 35 height 25
click at [125, 463] on icon "button" at bounding box center [127, 465] width 10 height 10
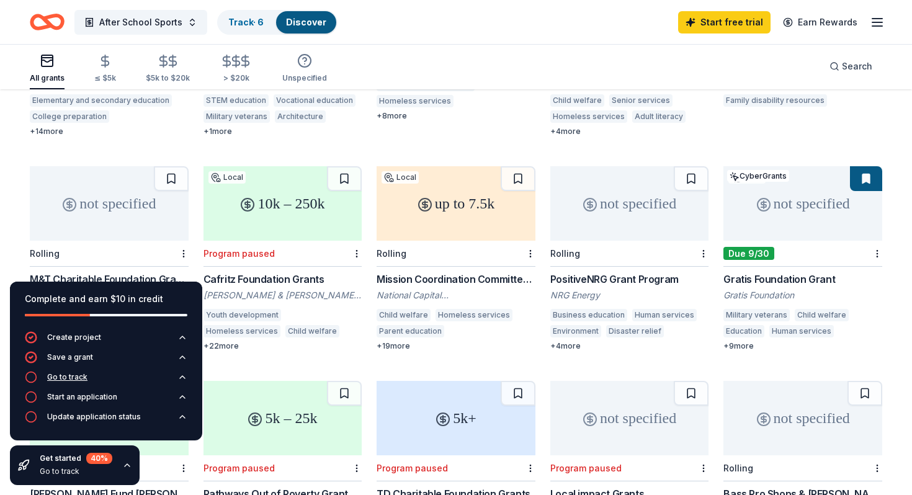
click at [71, 375] on div "Go to track" at bounding box center [67, 377] width 40 height 10
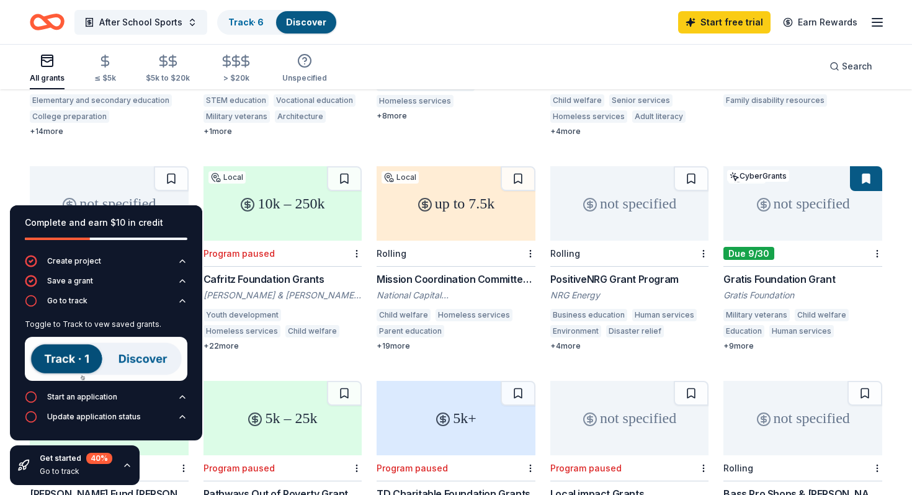
click at [63, 362] on img at bounding box center [106, 359] width 162 height 44
click at [136, 358] on img at bounding box center [106, 359] width 162 height 44
click at [54, 357] on img at bounding box center [106, 359] width 162 height 44
click at [249, 22] on link "Track · 6" at bounding box center [245, 22] width 35 height 11
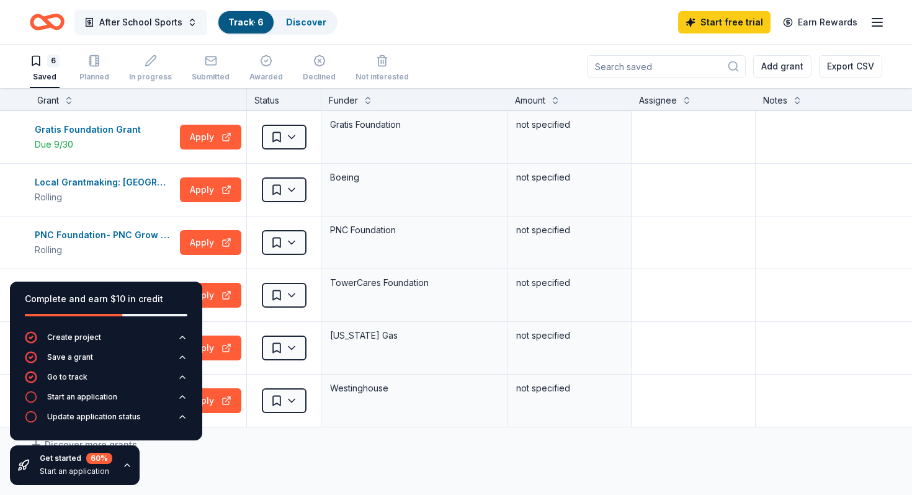
click at [187, 23] on button "After School Sports" at bounding box center [140, 22] width 133 height 25
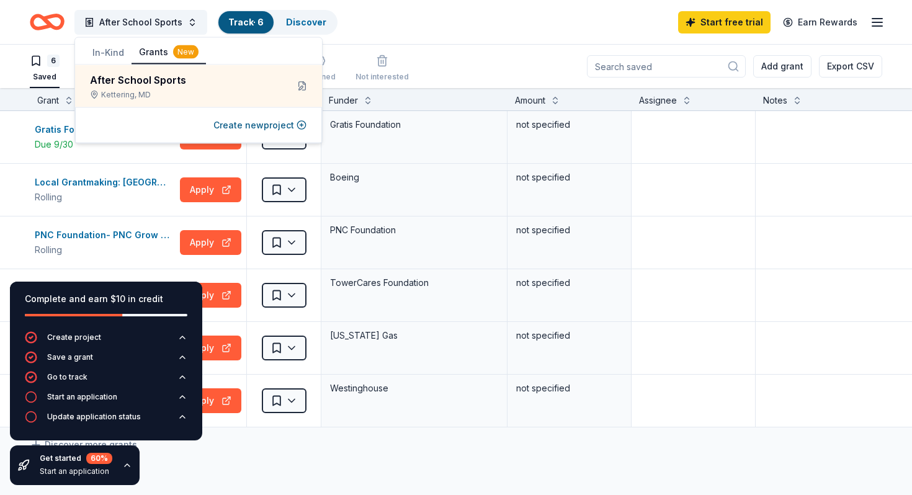
click at [136, 51] on button "Grants New" at bounding box center [168, 53] width 74 height 24
click at [110, 51] on button "In-Kind" at bounding box center [108, 53] width 47 height 22
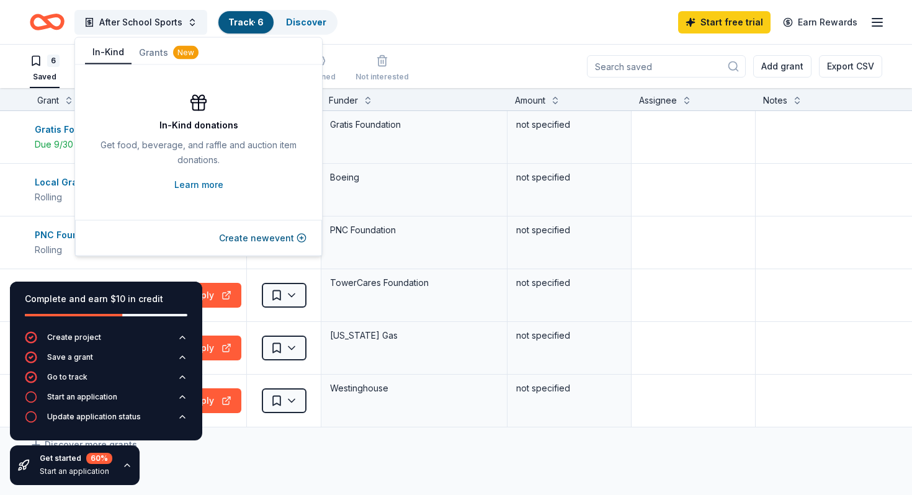
click at [464, 47] on div "6 Saved Planned In progress Submitted Awarded Declined Not interested Add grant…" at bounding box center [456, 66] width 852 height 43
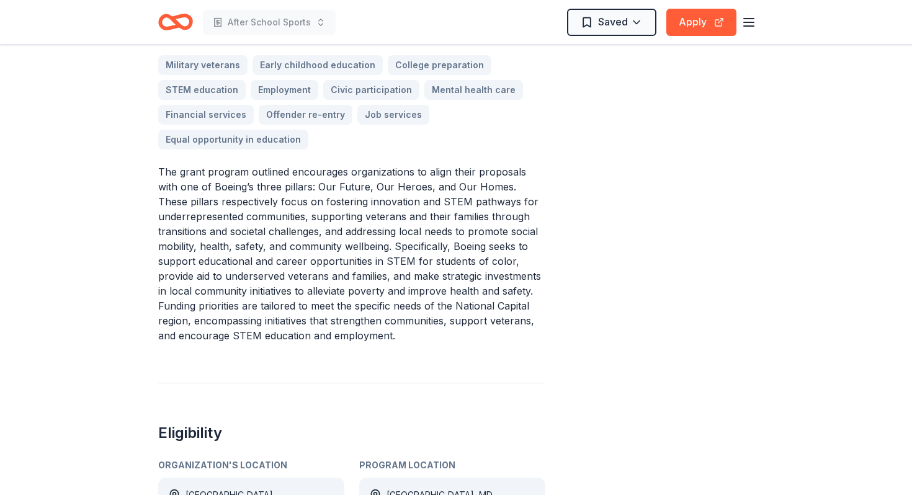
scroll to position [434, 0]
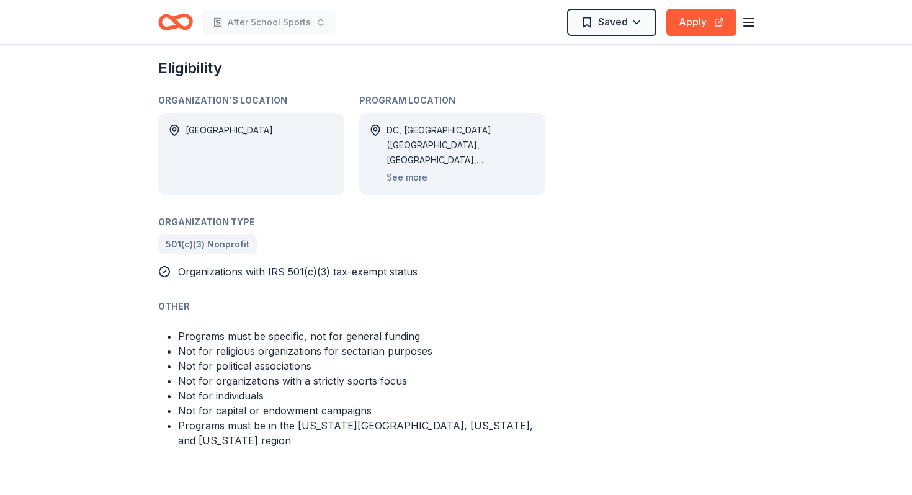
scroll to position [651, 0]
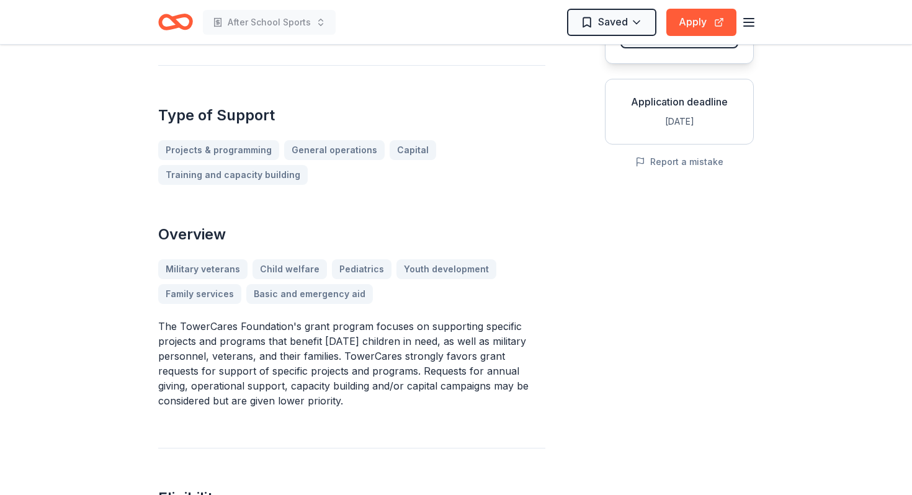
scroll to position [202, 0]
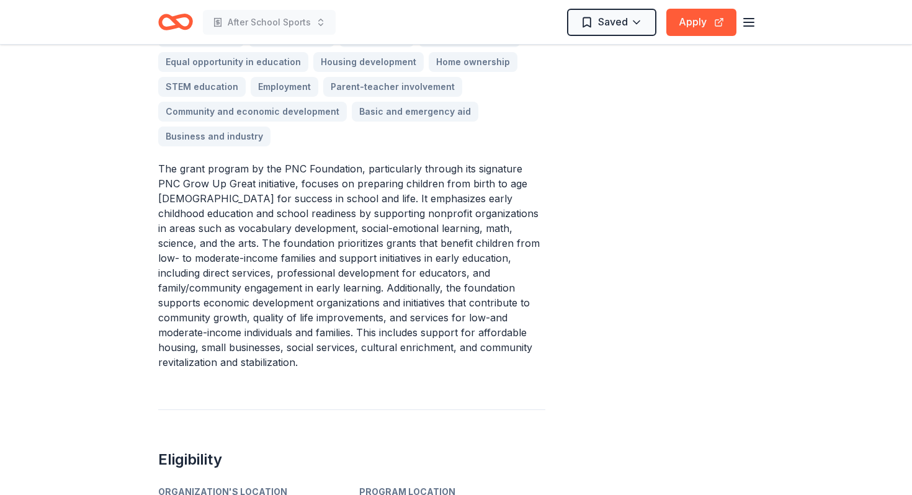
scroll to position [484, 0]
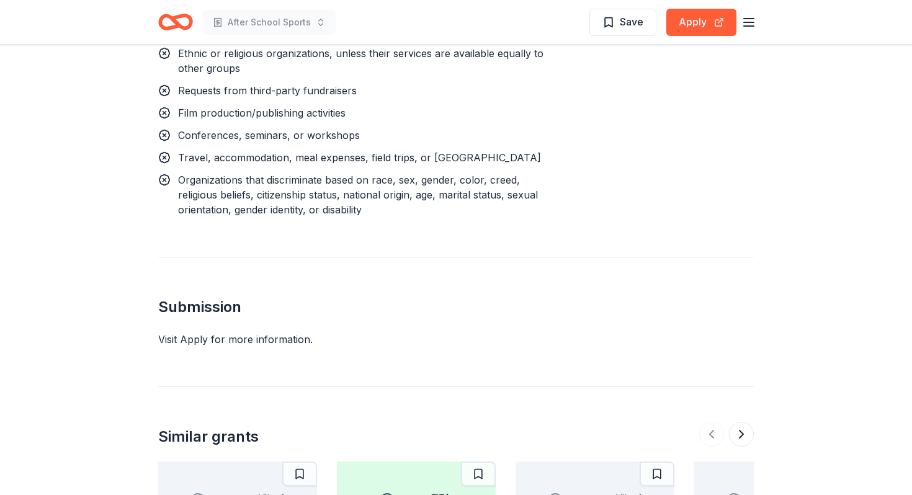
scroll to position [1426, 0]
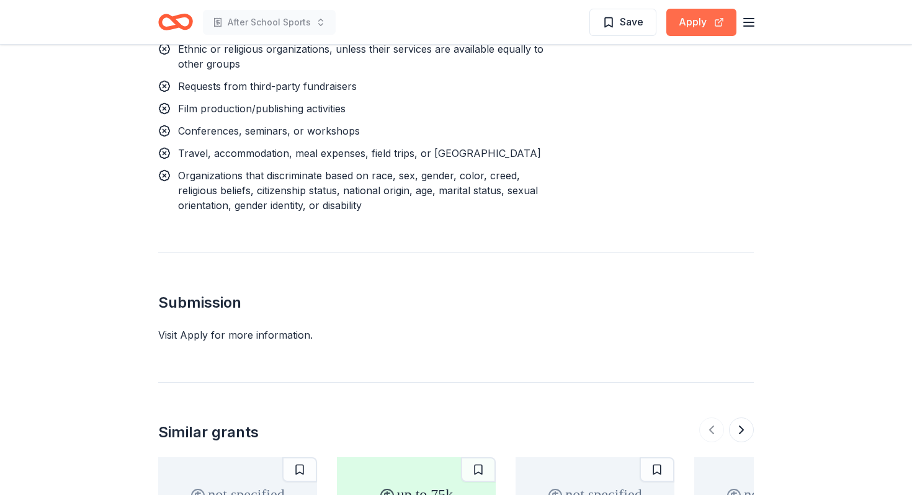
click at [704, 30] on button "Apply" at bounding box center [701, 22] width 70 height 27
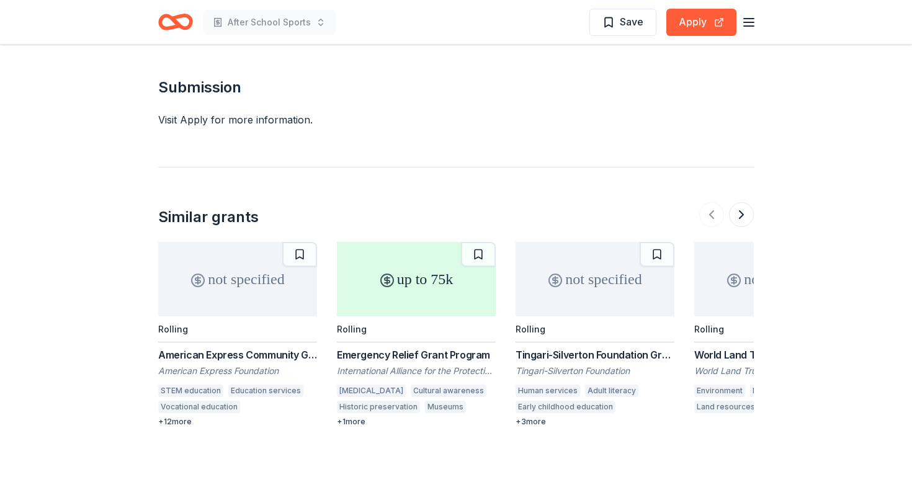
scroll to position [1650, 0]
